Goal: Task Accomplishment & Management: Complete application form

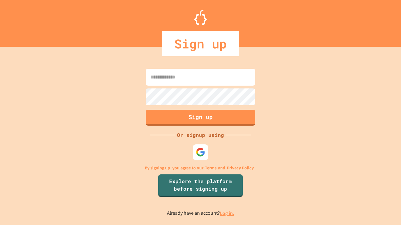
click at [227, 213] on link "Log in." at bounding box center [227, 213] width 14 height 7
